Goal: Task Accomplishment & Management: Manage account settings

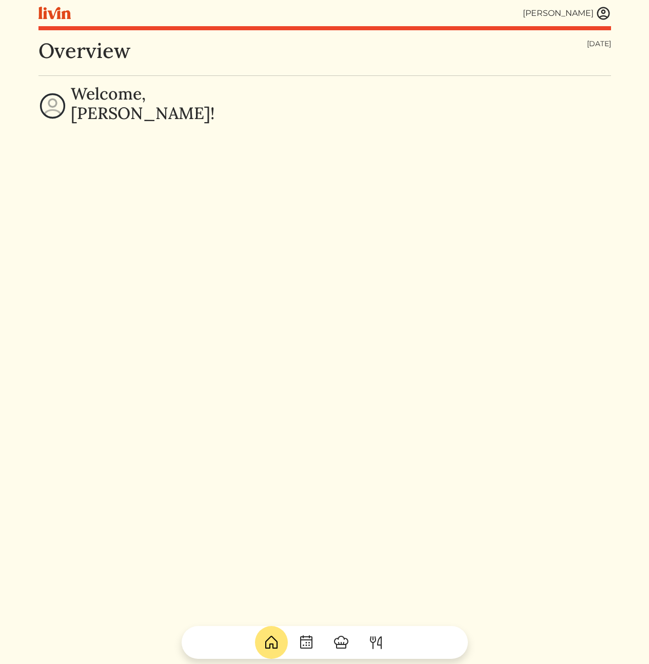
click at [612, 15] on div "[PERSON_NAME] [PERSON_NAME] Log out Dashboard Services Upcoming Completed Reque…" at bounding box center [324, 332] width 585 height 664
click at [599, 12] on img at bounding box center [603, 13] width 15 height 15
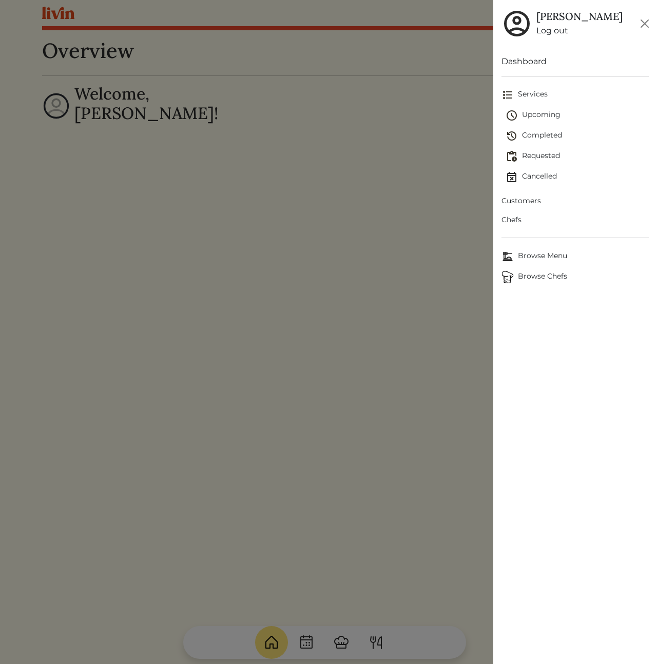
click at [519, 203] on span "Customers" at bounding box center [574, 200] width 147 height 11
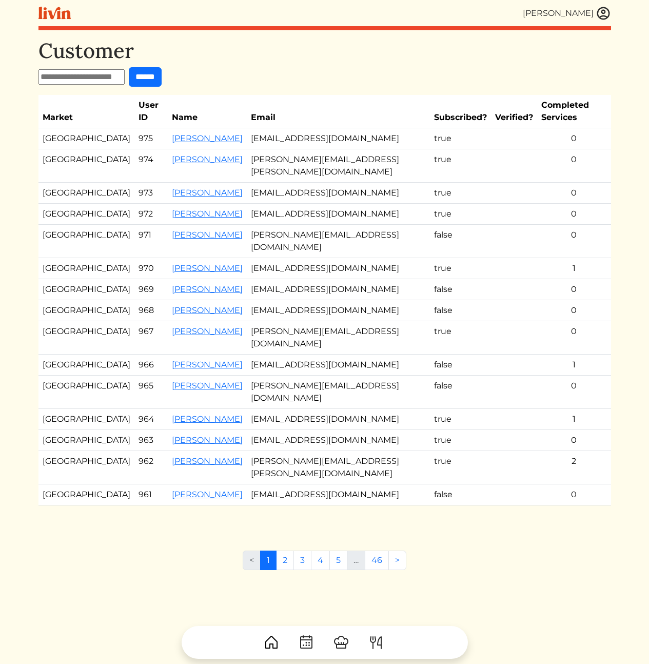
click at [276, 129] on td "[EMAIL_ADDRESS][DOMAIN_NAME]" at bounding box center [338, 138] width 183 height 21
click at [176, 133] on link "[PERSON_NAME]" at bounding box center [207, 138] width 71 height 10
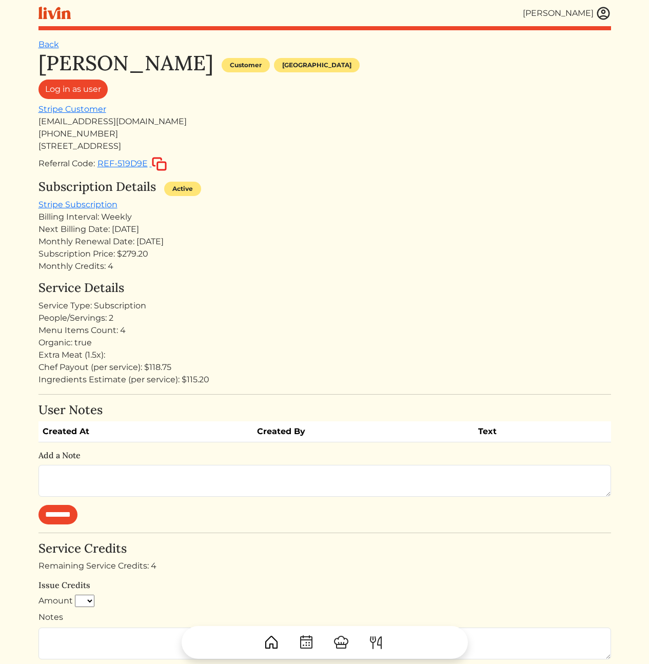
click at [285, 367] on div "Chef Payout (per service): $118.75" at bounding box center [324, 367] width 573 height 12
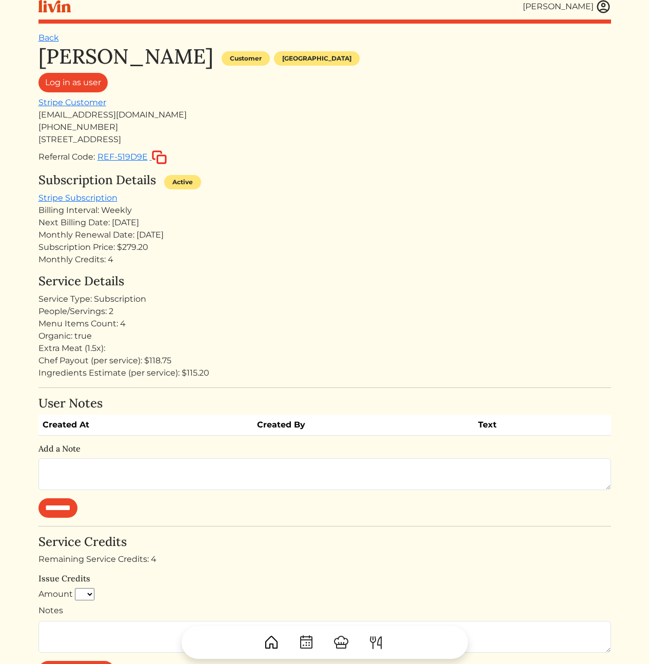
scroll to position [153, 0]
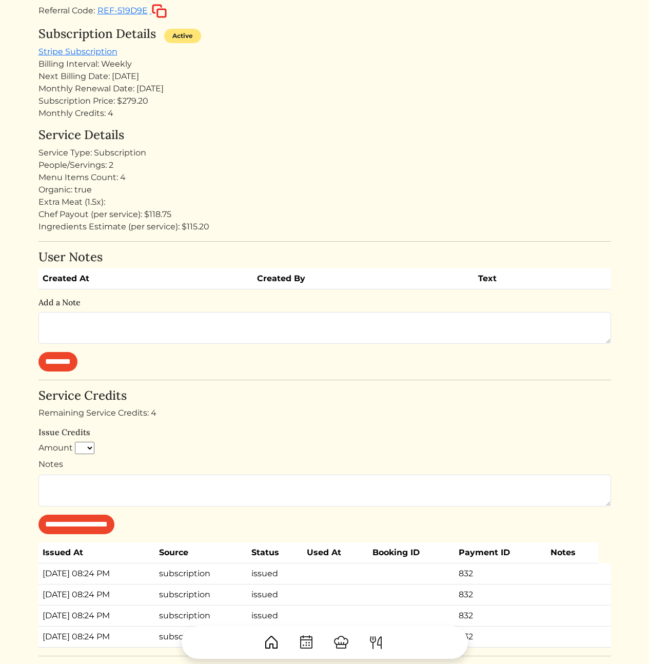
click at [290, 420] on div "**********" at bounding box center [324, 461] width 573 height 146
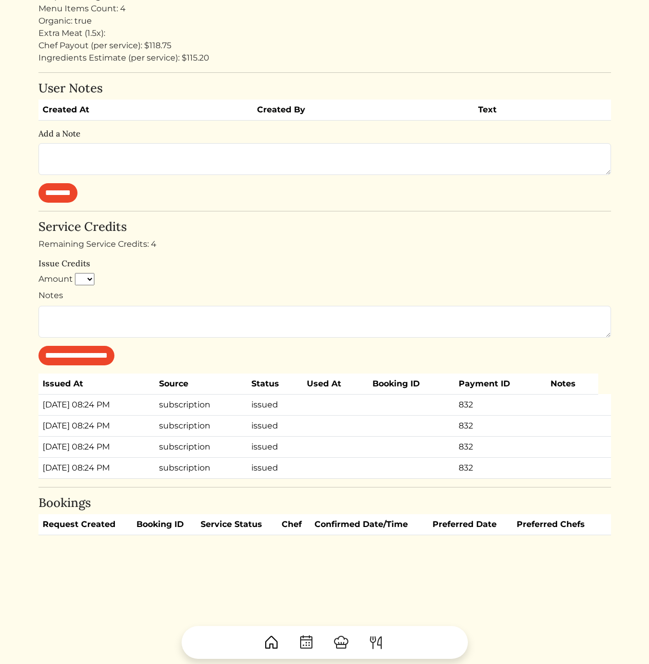
scroll to position [0, 0]
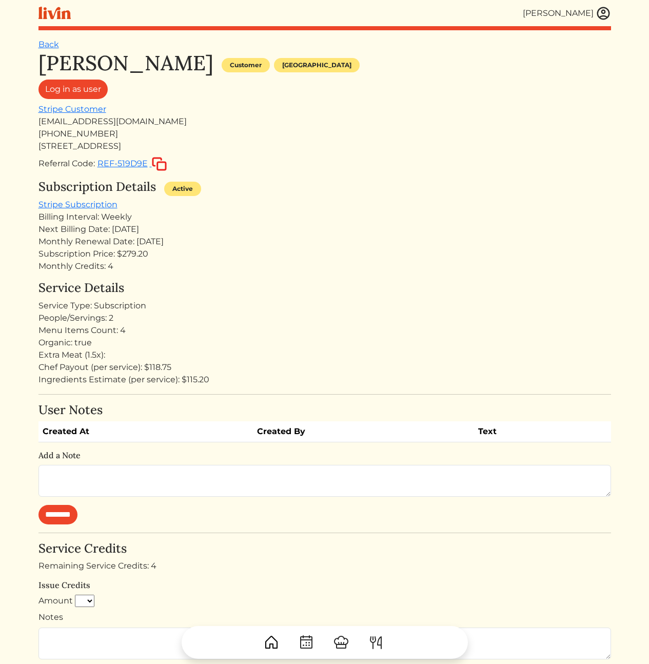
click at [299, 180] on div "Subscription Details Active" at bounding box center [324, 189] width 573 height 19
click at [80, 84] on link "Log in as user" at bounding box center [72, 89] width 69 height 19
